Goal: Information Seeking & Learning: Understand process/instructions

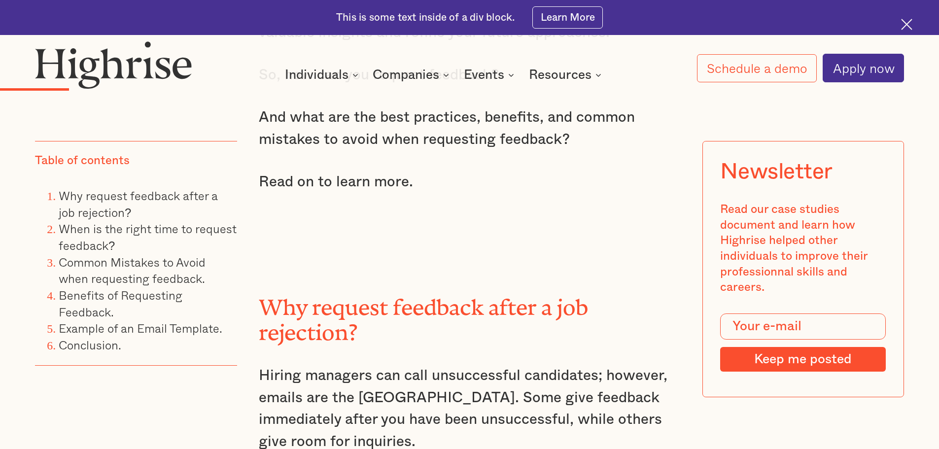
scroll to position [1183, 0]
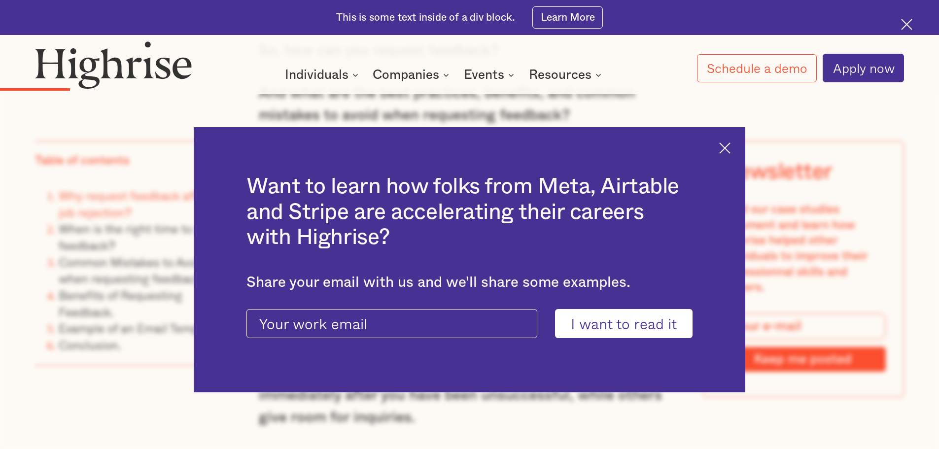
click at [731, 143] on img at bounding box center [724, 147] width 11 height 11
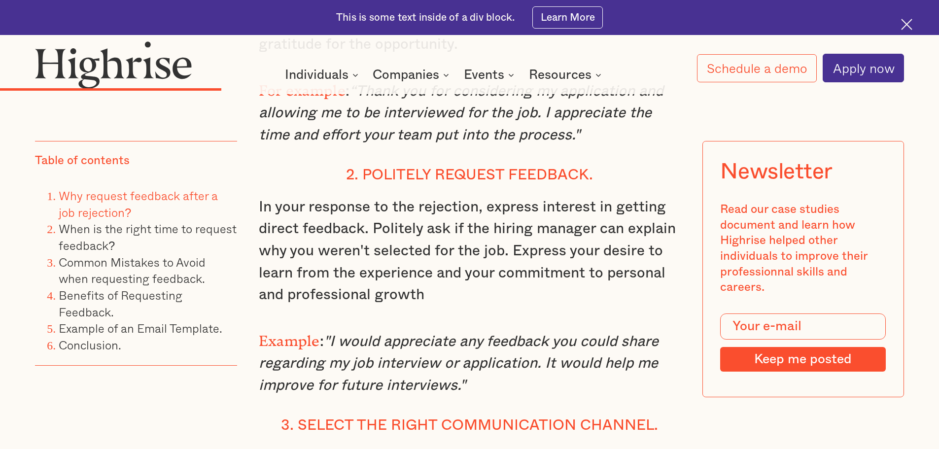
scroll to position [2465, 0]
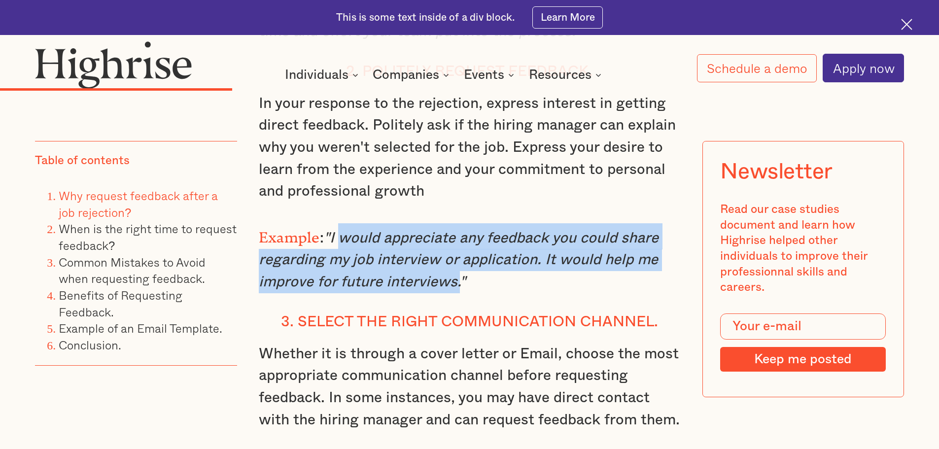
drag, startPoint x: 334, startPoint y: 242, endPoint x: 455, endPoint y: 285, distance: 128.6
click at [455, 285] on em ""I would appreciate any feedback you could share regarding my job interview or …" at bounding box center [459, 260] width 400 height 59
copy em "would appreciate any feedback you could share regarding my job interview or app…"
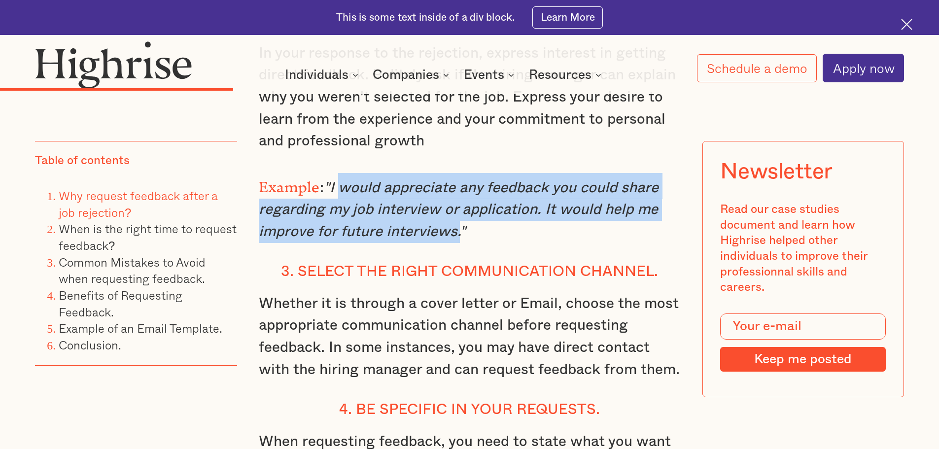
scroll to position [2415, 0]
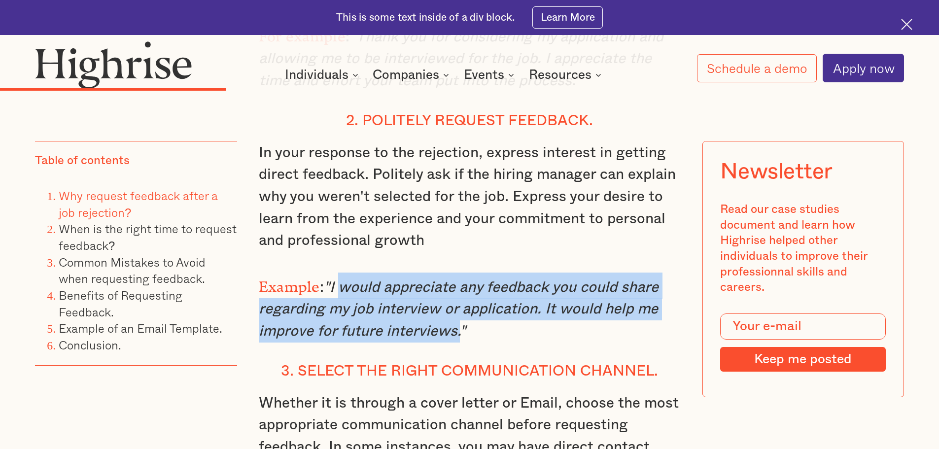
click at [340, 299] on em ""I would appreciate any feedback you could share regarding my job interview or …" at bounding box center [459, 309] width 400 height 59
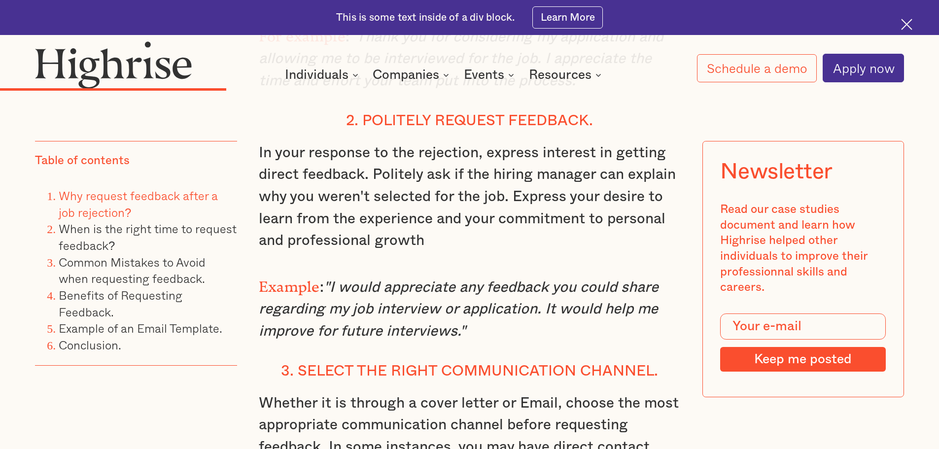
drag, startPoint x: 331, startPoint y: 296, endPoint x: 461, endPoint y: 332, distance: 135.2
click at [461, 332] on em ""I would appreciate any feedback you could share regarding my job interview or …" at bounding box center [459, 309] width 400 height 59
click at [180, 328] on link "Example of an Email Template." at bounding box center [141, 328] width 164 height 18
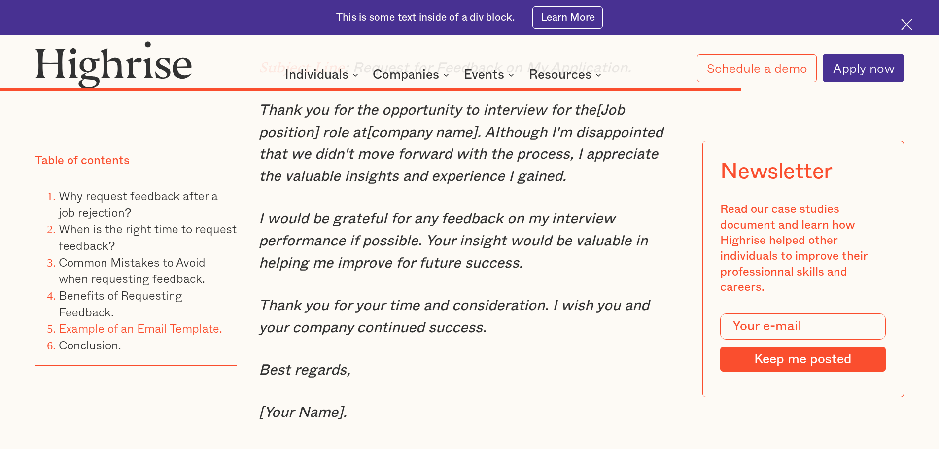
scroll to position [6486, 0]
